Goal: Check status: Check status

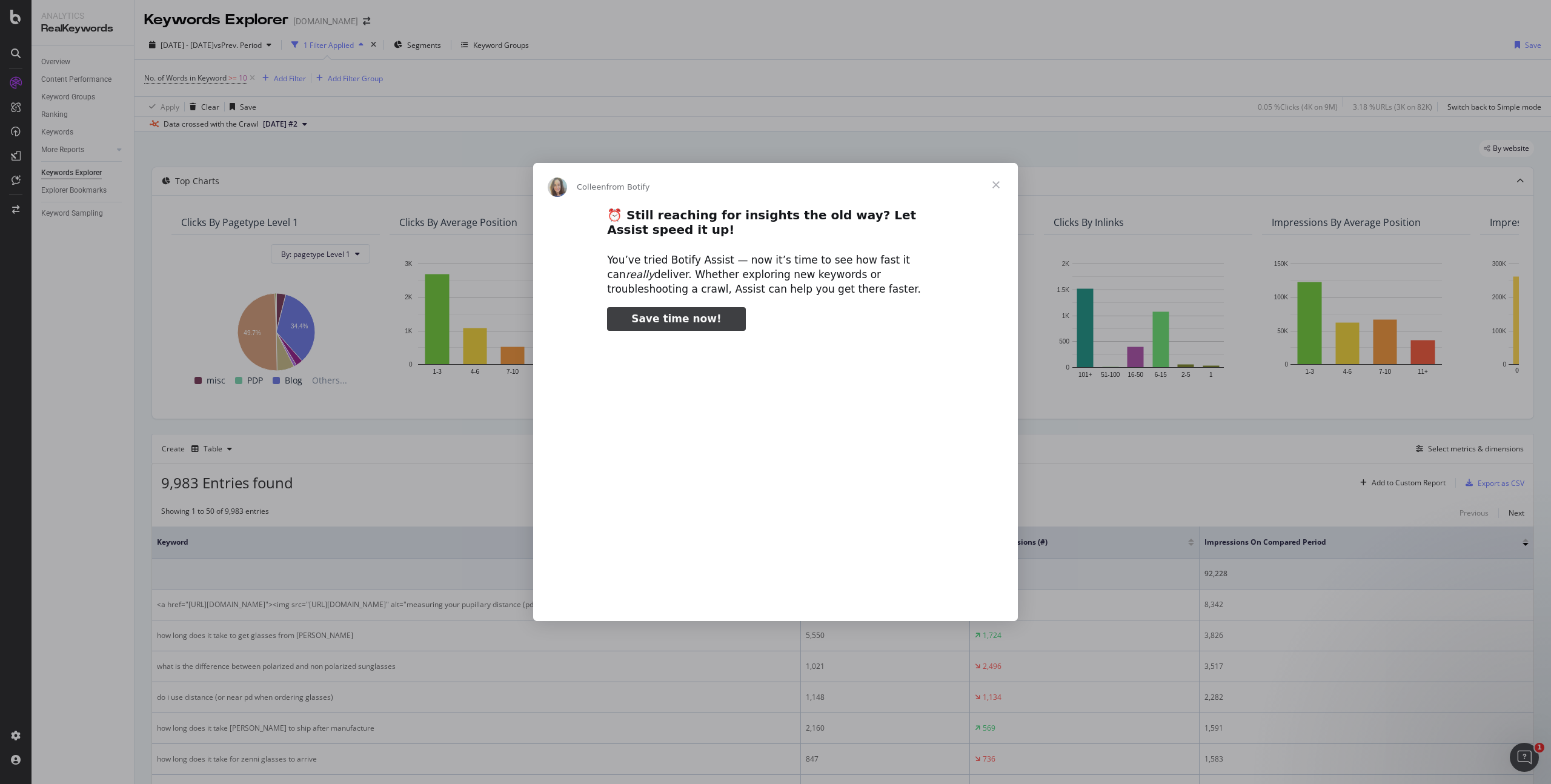
type input "28286"
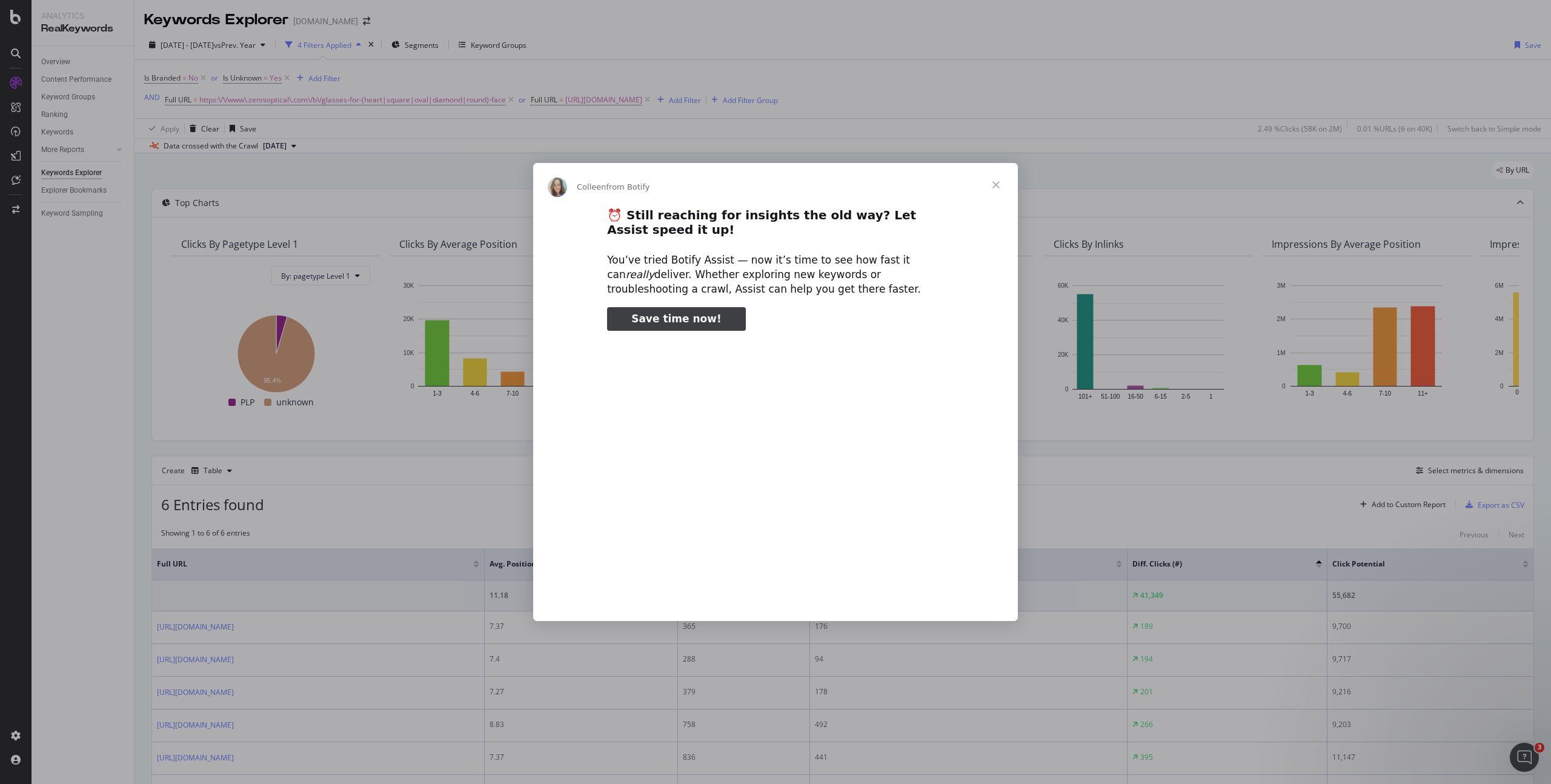
type input "3296666"
